Goal: Navigation & Orientation: Find specific page/section

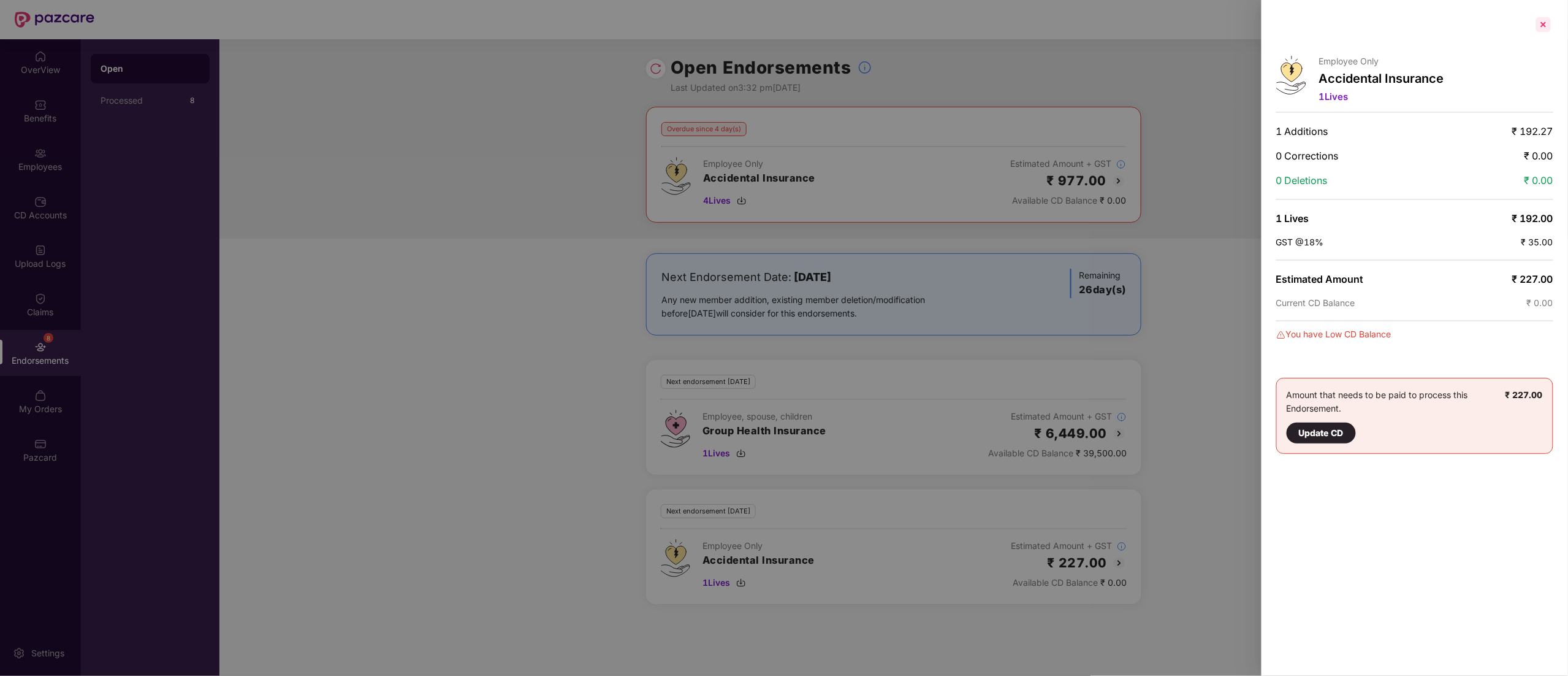
click at [1542, 19] on div at bounding box center [1543, 24] width 20 height 20
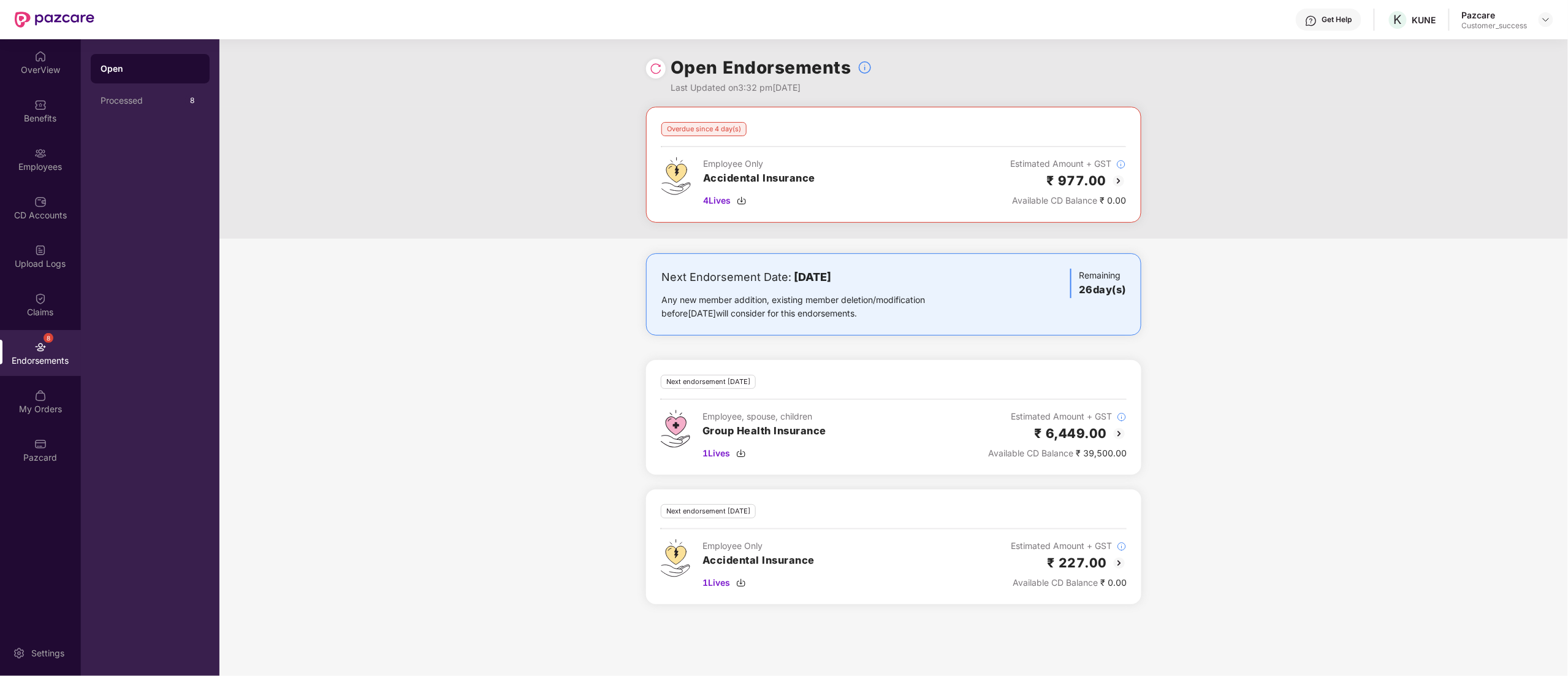
click at [1542, 19] on img at bounding box center [1546, 19] width 10 height 10
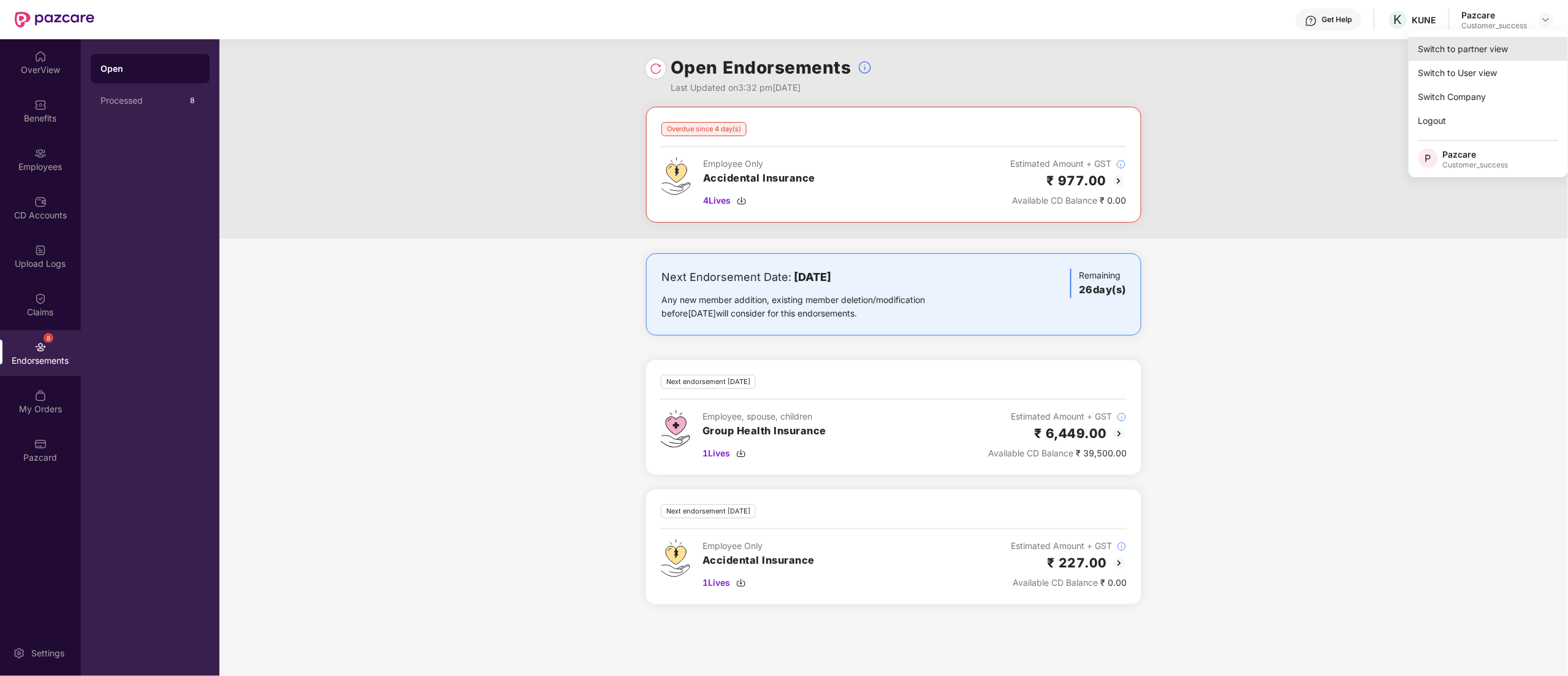
click at [1450, 49] on div "Switch to partner view" at bounding box center [1487, 49] width 159 height 24
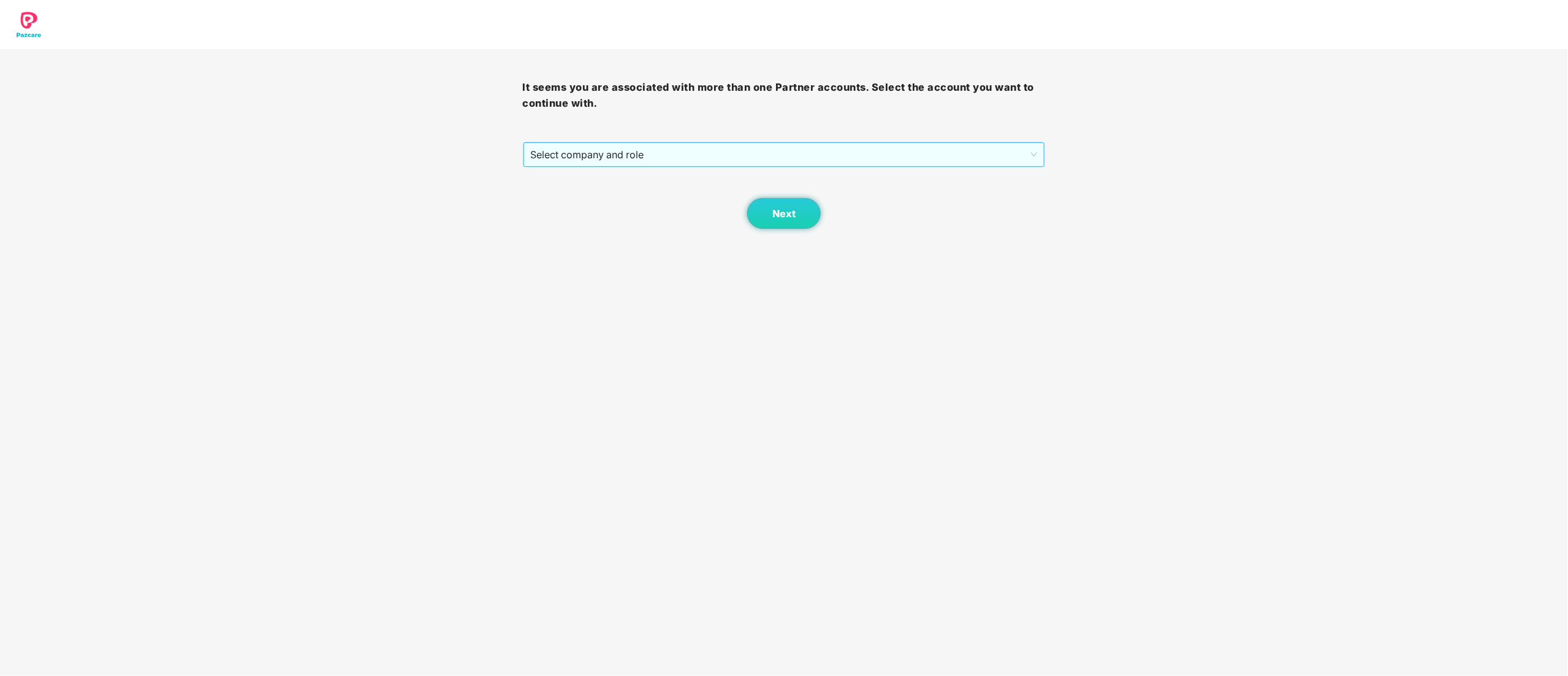
click at [586, 155] on span "Select company and role" at bounding box center [784, 155] width 507 height 23
click at [585, 196] on div "Pazcare - CUSTOMER_SUCCESS" at bounding box center [784, 198] width 508 height 13
click at [783, 219] on span "Next" at bounding box center [784, 213] width 23 height 12
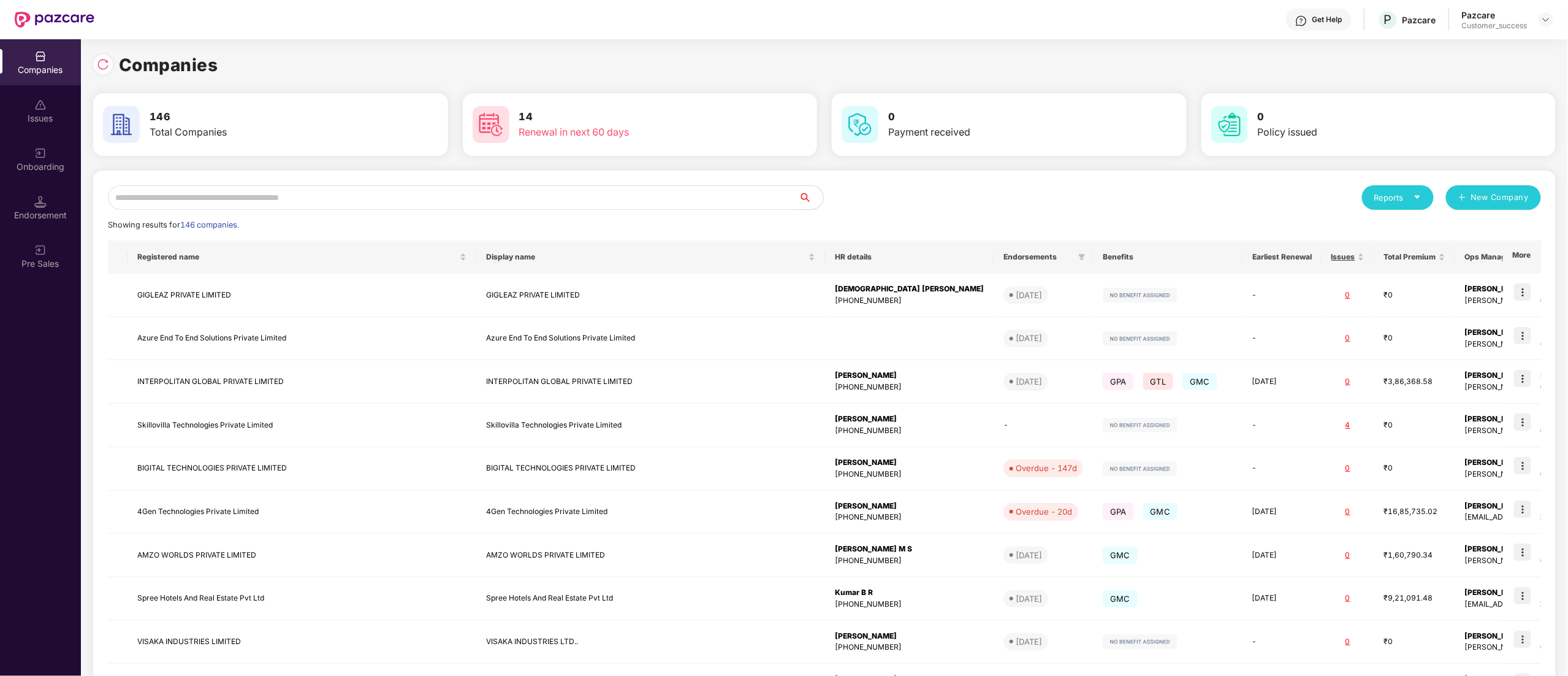
click at [471, 198] on input "text" at bounding box center [453, 197] width 691 height 24
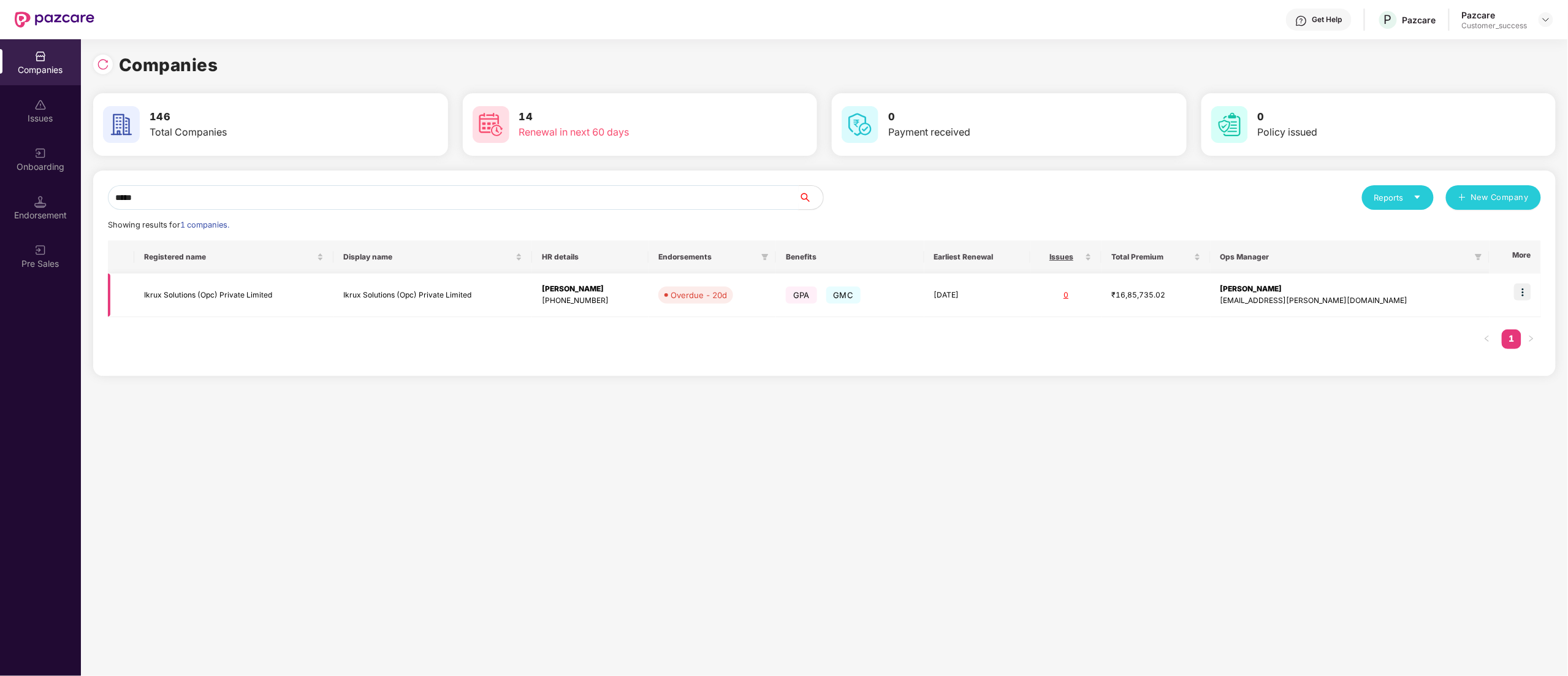
type input "*****"
click at [1523, 289] on img at bounding box center [1522, 291] width 17 height 17
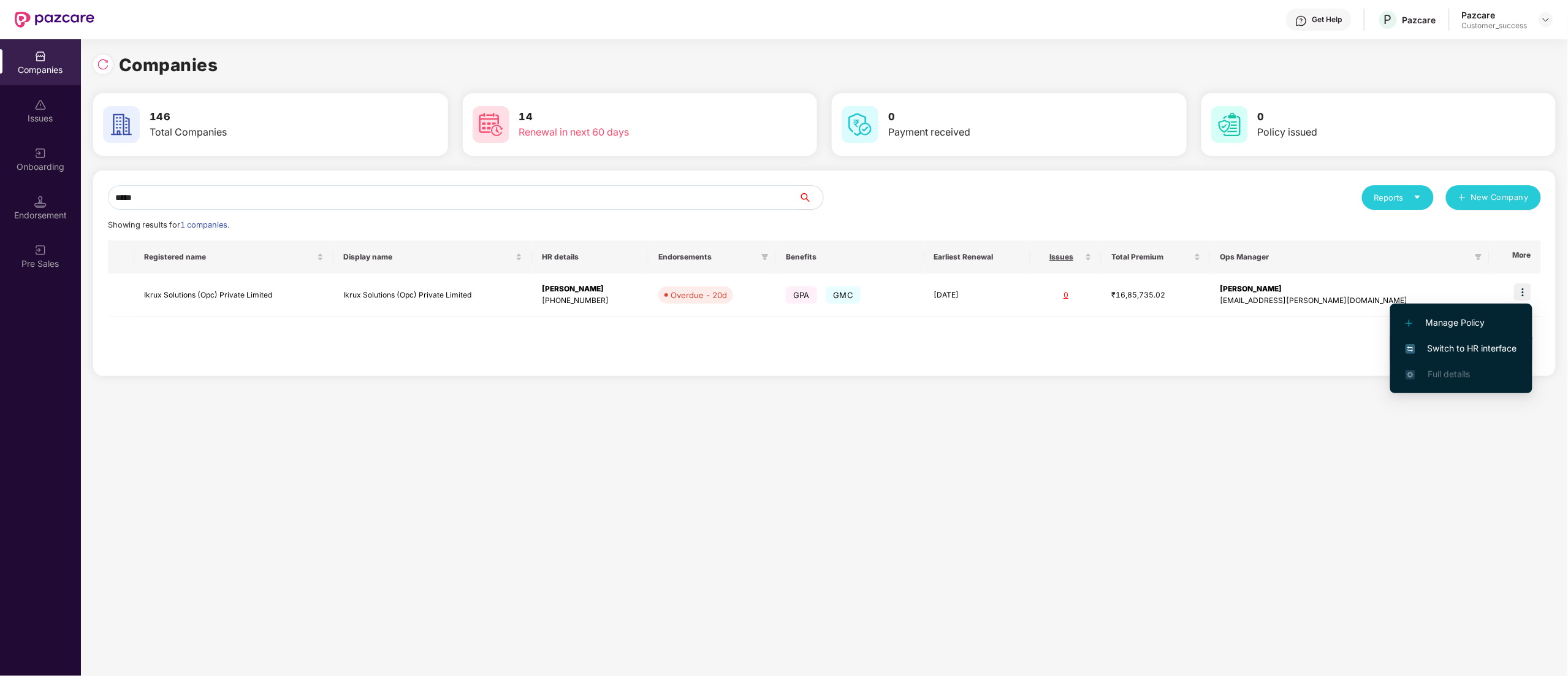
click at [1431, 342] on span "Switch to HR interface" at bounding box center [1461, 348] width 111 height 13
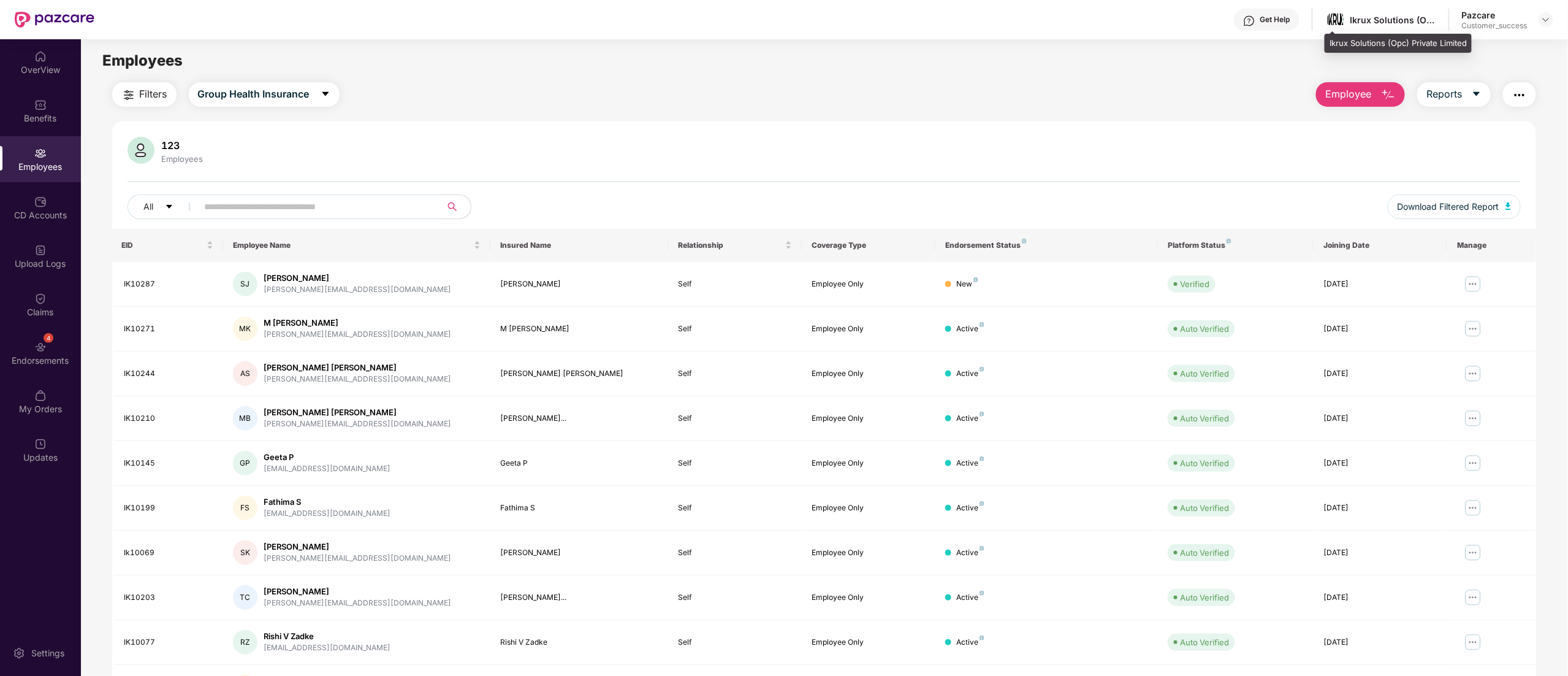
click at [1332, 36] on div "Ikrux Solutions (Opc) Private Limited" at bounding box center [1398, 44] width 147 height 20
copy div "Ikrux Solutions (Opc) Private Limited"
